Goal: Task Accomplishment & Management: Manage account settings

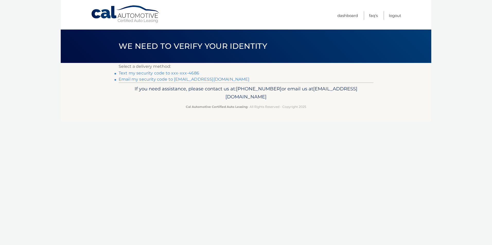
click at [153, 74] on link "Text my security code to xxx-xxx-4686" at bounding box center [159, 73] width 81 height 5
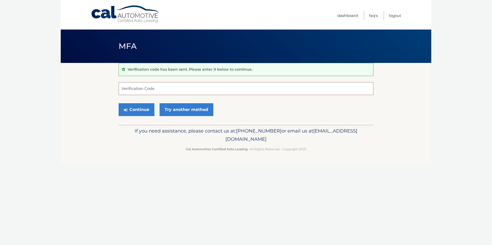
click at [123, 88] on input "Verification Code" at bounding box center [246, 88] width 255 height 13
click at [131, 92] on input "438248" at bounding box center [246, 88] width 255 height 13
type input "438348"
click at [143, 112] on button "Continue" at bounding box center [137, 109] width 36 height 13
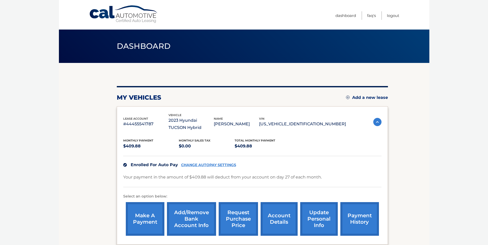
click at [314, 216] on link "update personal info" at bounding box center [319, 219] width 38 height 34
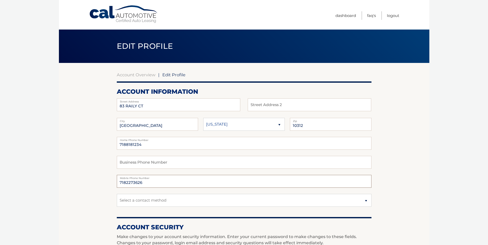
drag, startPoint x: 142, startPoint y: 182, endPoint x: 117, endPoint y: 181, distance: 24.7
click at [117, 181] on input "7182273626" at bounding box center [244, 181] width 255 height 13
drag, startPoint x: 141, startPoint y: 143, endPoint x: 119, endPoint y: 147, distance: 23.0
click at [119, 147] on input "7188181234" at bounding box center [244, 143] width 255 height 13
click at [132, 182] on input "text" at bounding box center [244, 181] width 255 height 13
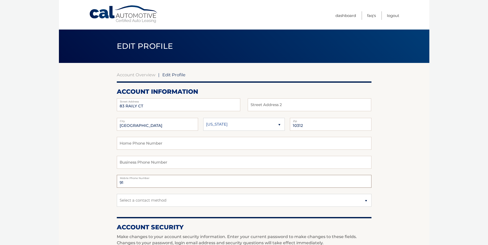
type input "9177534686"
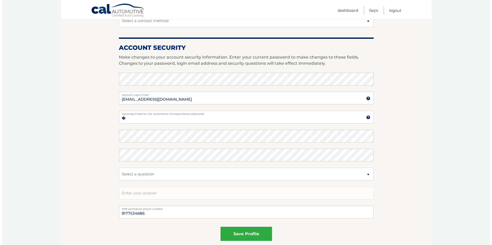
scroll to position [181, 0]
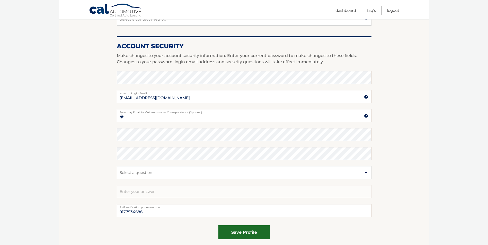
click at [251, 237] on button "save profile" at bounding box center [243, 233] width 51 height 14
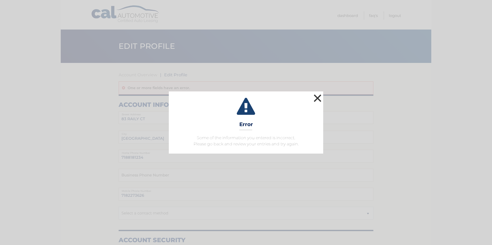
click at [319, 98] on button "×" at bounding box center [317, 98] width 10 height 10
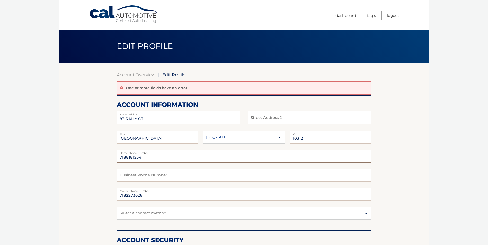
drag, startPoint x: 142, startPoint y: 158, endPoint x: 117, endPoint y: 160, distance: 25.5
click at [117, 160] on input "7188181234" at bounding box center [244, 156] width 255 height 13
drag, startPoint x: 146, startPoint y: 195, endPoint x: 142, endPoint y: 193, distance: 4.4
click at [142, 193] on input "7182273626" at bounding box center [244, 194] width 255 height 13
drag, startPoint x: 140, startPoint y: 157, endPoint x: 117, endPoint y: 159, distance: 23.5
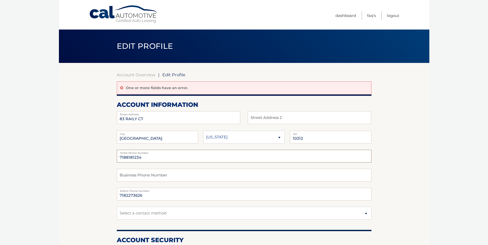
click at [117, 159] on input "7188181234" at bounding box center [244, 156] width 255 height 13
drag, startPoint x: 145, startPoint y: 194, endPoint x: 110, endPoint y: 198, distance: 35.2
type input "9177534686"
click at [124, 157] on input "text" at bounding box center [244, 156] width 255 height 13
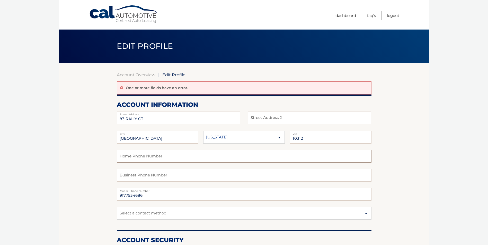
type input "9177534686"
click at [366, 215] on select "Select a contact method Mobile Home" at bounding box center [244, 213] width 255 height 13
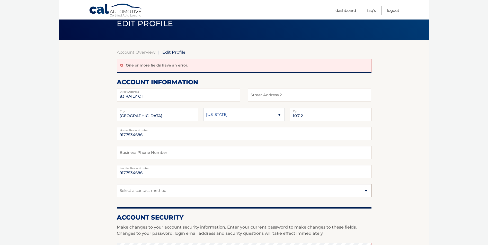
scroll to position [30, 0]
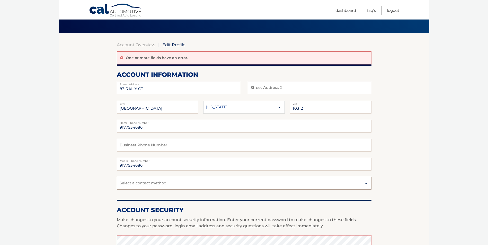
click at [367, 183] on select "Select a contact method Mobile Home" at bounding box center [244, 183] width 255 height 13
select select "1"
click at [117, 177] on select "Select a contact method Mobile Home" at bounding box center [244, 183] width 255 height 13
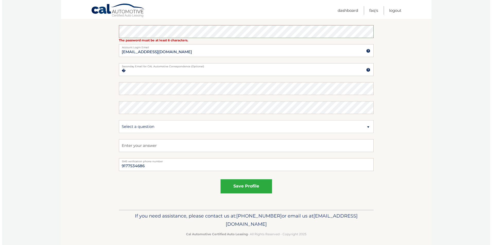
scroll to position [243, 0]
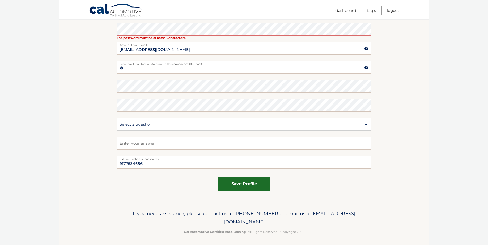
click at [240, 188] on button "save profile" at bounding box center [243, 184] width 51 height 14
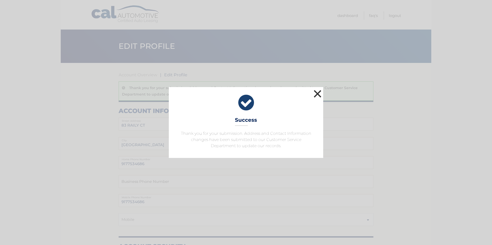
click at [317, 93] on button "×" at bounding box center [317, 94] width 10 height 10
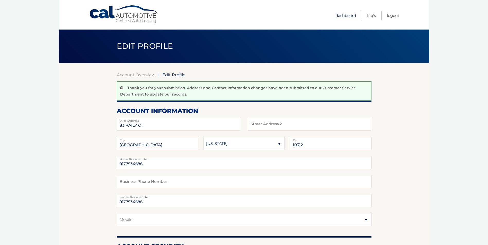
click at [345, 18] on link "Dashboard" at bounding box center [345, 15] width 21 height 8
click at [345, 16] on link "Dashboard" at bounding box center [345, 15] width 21 height 8
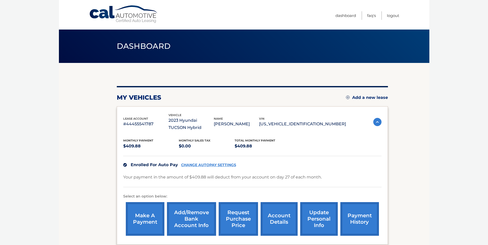
click at [245, 220] on link "request purchase price" at bounding box center [238, 219] width 39 height 34
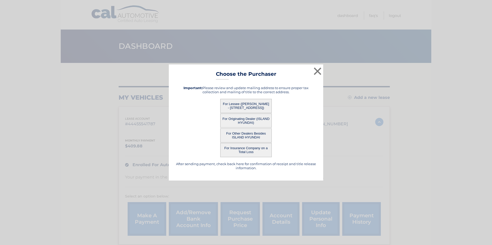
click at [252, 103] on button "For Lessee (BETH HUNT - 83 RAILY CT, STATEN ISLAND, NY 10312)" at bounding box center [245, 106] width 51 height 14
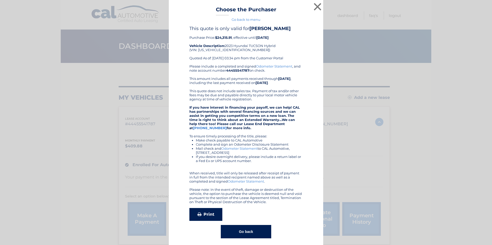
click at [202, 213] on link "Print" at bounding box center [205, 214] width 33 height 13
click at [315, 6] on button "×" at bounding box center [317, 7] width 10 height 10
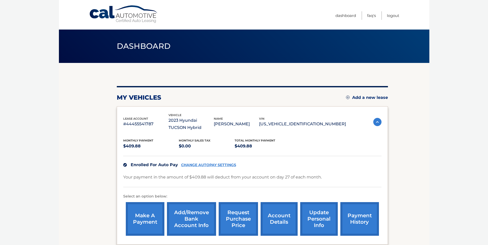
click at [281, 219] on link "account details" at bounding box center [279, 219] width 37 height 34
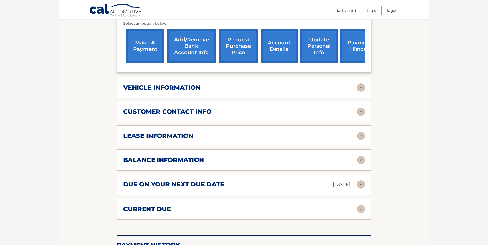
scroll to position [183, 0]
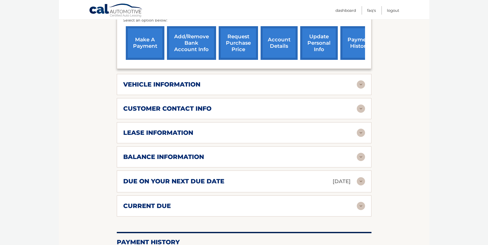
click at [361, 157] on img at bounding box center [361, 157] width 8 height 8
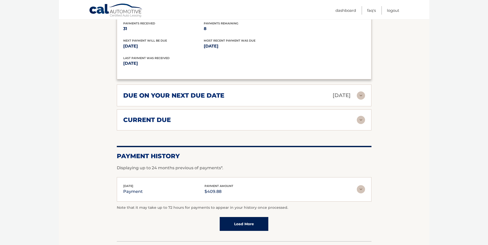
scroll to position [366, 0]
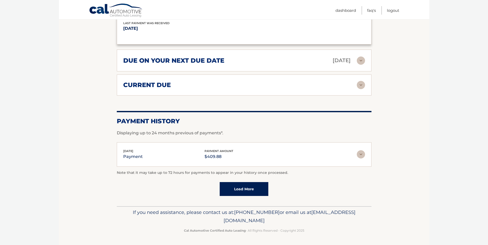
click at [239, 191] on link "Load More" at bounding box center [244, 189] width 49 height 14
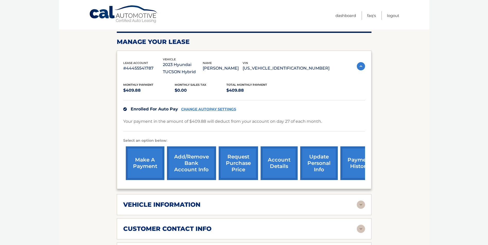
scroll to position [0, 0]
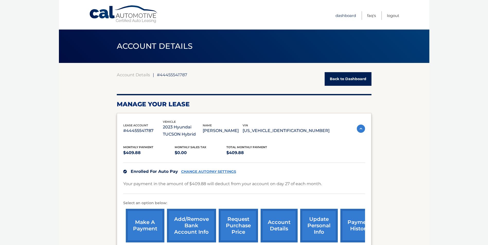
click at [343, 15] on link "Dashboard" at bounding box center [345, 15] width 21 height 8
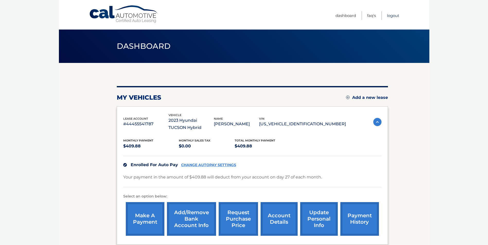
drag, startPoint x: 388, startPoint y: 17, endPoint x: 383, endPoint y: 15, distance: 4.6
click at [387, 17] on link "Logout" at bounding box center [393, 15] width 12 height 8
